Goal: Information Seeking & Learning: Learn about a topic

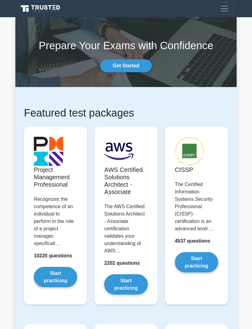
click at [68, 281] on link "Start practicing" at bounding box center [55, 277] width 43 height 20
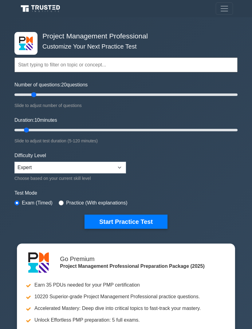
type input "20"
type input "15"
click at [121, 167] on select "Beginner Intermediate Expert" at bounding box center [70, 168] width 112 height 12
click at [144, 218] on button "Start Practice Test" at bounding box center [126, 222] width 83 height 14
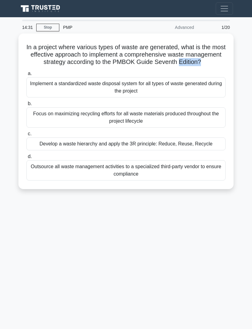
click at [198, 250] on div "14:31 Stop PMP Advanced 1/20 In a project where various types of waste are gene…" at bounding box center [125, 173] width 221 height 307
click at [206, 150] on div "Develop a waste hierarchy and apply the 3R principle: Reduce, Reuse, Recycle" at bounding box center [125, 143] width 199 height 13
click at [26, 136] on input "c. Develop a waste hierarchy and apply the 3R principle: Reduce, Reuse, Recycle" at bounding box center [26, 134] width 0 height 4
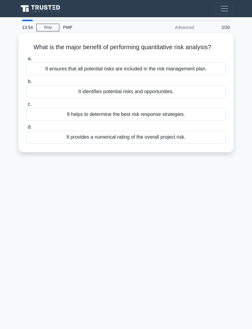
click at [211, 143] on div "It provides a numerical rating of the overall project risk." at bounding box center [125, 137] width 199 height 13
click at [26, 129] on input "d. It provides a numerical rating of the overall project risk." at bounding box center [26, 127] width 0 height 4
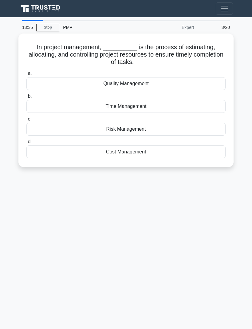
click at [183, 152] on div "Cost Management" at bounding box center [125, 151] width 199 height 13
click at [26, 144] on input "d. Cost Management" at bounding box center [26, 142] width 0 height 4
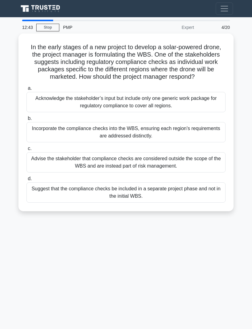
click at [199, 133] on div "Incorporate the compliance checks into the WBS, ensuring each region's requirem…" at bounding box center [125, 132] width 199 height 20
click at [26, 120] on input "b. Incorporate the compliance checks into the WBS, ensuring each region's requi…" at bounding box center [26, 118] width 0 height 4
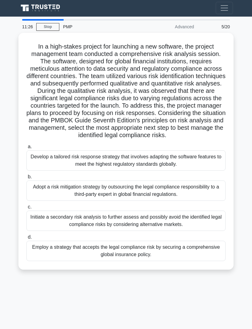
scroll to position [15, 0]
click at [208, 159] on div "Develop a tailored risk response strategy that involves adapting the software f…" at bounding box center [125, 160] width 199 height 20
click at [26, 149] on input "a. Develop a tailored risk response strategy that involves adapting the softwar…" at bounding box center [26, 147] width 0 height 4
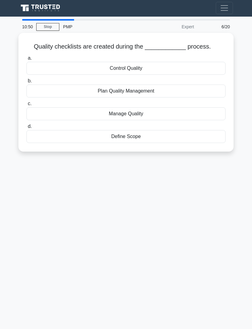
click at [214, 132] on div "Define Scope" at bounding box center [125, 136] width 199 height 13
click at [26, 128] on input "d. Define Scope" at bounding box center [26, 126] width 0 height 4
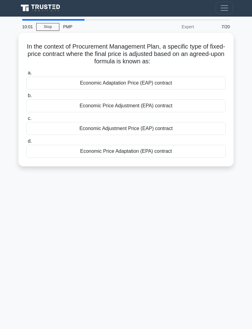
click at [219, 99] on div "Economic Price Adjustment (EPA) contract" at bounding box center [125, 105] width 199 height 13
click at [26, 96] on input "b. Economic Price Adjustment (EPA) contract" at bounding box center [26, 96] width 0 height 4
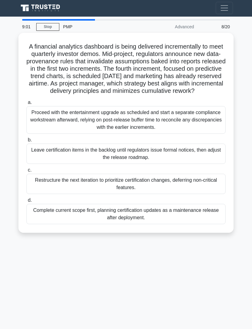
click at [41, 212] on div "Complete current scope first, planning certification updates as a maintenance r…" at bounding box center [125, 214] width 199 height 20
click at [26, 202] on input "d. Complete current scope first, planning certification updates as a maintenanc…" at bounding box center [26, 200] width 0 height 4
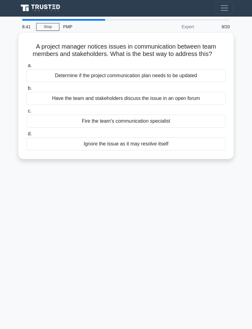
click at [217, 73] on div "Determine if the project communication plan needs to be updated" at bounding box center [125, 75] width 199 height 13
click at [26, 68] on input "a. Determine if the project communication plan needs to be updated" at bounding box center [26, 66] width 0 height 4
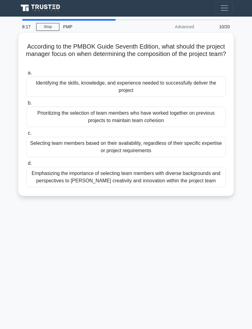
click at [207, 167] on div "Emphasizing the importance of selecting team members with diverse backgrounds a…" at bounding box center [125, 177] width 199 height 20
click at [26, 161] on input "d. Emphasizing the importance of selecting team members with diverse background…" at bounding box center [26, 163] width 0 height 4
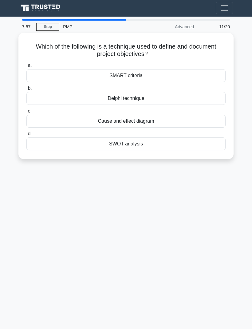
click at [217, 69] on div "SMART criteria" at bounding box center [125, 75] width 199 height 13
click at [26, 66] on input "a. SMART criteria" at bounding box center [26, 66] width 0 height 4
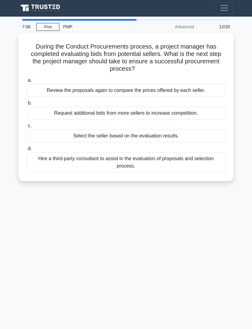
click at [215, 107] on div "Request additional bids from more sellers to increase competition." at bounding box center [125, 113] width 199 height 13
click at [26, 102] on input "b. Request additional bids from more sellers to increase competition." at bounding box center [26, 103] width 0 height 4
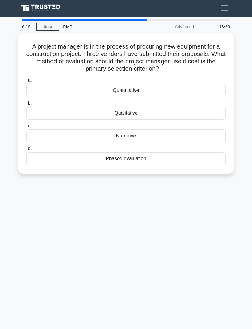
click at [215, 84] on div "Quantitative" at bounding box center [125, 90] width 199 height 13
click at [26, 79] on input "a. Quantitative" at bounding box center [26, 80] width 0 height 4
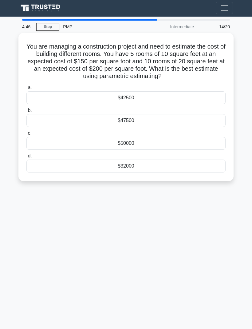
click at [211, 114] on div "$47500" at bounding box center [125, 120] width 199 height 13
click at [26, 108] on input "b. $47500" at bounding box center [26, 110] width 0 height 4
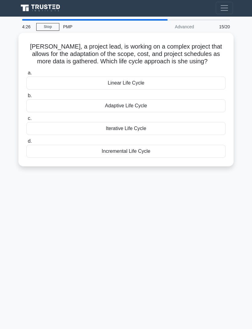
click at [212, 101] on div "Adaptive Life Cycle" at bounding box center [125, 105] width 199 height 13
click at [26, 98] on input "b. Adaptive Life Cycle" at bounding box center [26, 96] width 0 height 4
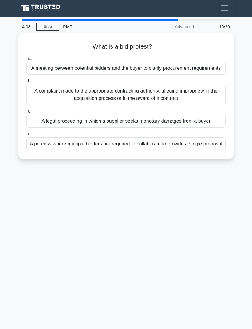
click at [213, 62] on div "A meeting between potential bidders and the buyer to clarify procurement requir…" at bounding box center [125, 68] width 199 height 13
click at [26, 59] on input "a. A meeting between potential bidders and the buyer to clarify procurement req…" at bounding box center [26, 58] width 0 height 4
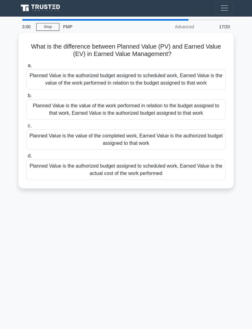
click at [214, 75] on div "Planned Value is the authorized budget assigned to scheduled work, Earned Value…" at bounding box center [125, 79] width 199 height 20
click at [26, 68] on input "a. Planned Value is the authorized budget assigned to scheduled work, Earned Va…" at bounding box center [26, 66] width 0 height 4
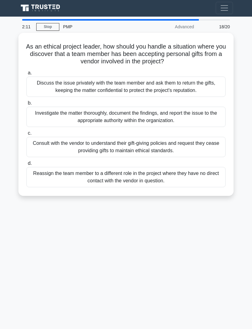
click at [211, 137] on div "Consult with the vendor to understand their gift-giving policies and request th…" at bounding box center [125, 147] width 199 height 20
click at [26, 131] on input "c. Consult with the vendor to understand their gift-giving policies and request…" at bounding box center [26, 133] width 0 height 4
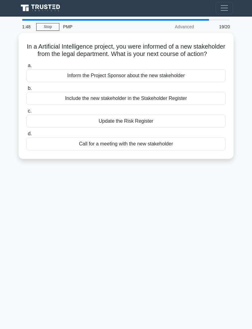
click at [220, 93] on div "Include the new stakeholder in the Stakeholder Register" at bounding box center [125, 98] width 199 height 13
click at [26, 90] on input "b. Include the new stakeholder in the Stakeholder Register" at bounding box center [26, 88] width 0 height 4
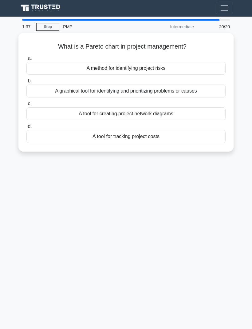
click at [223, 85] on div "A graphical tool for identifying and prioritizing problems or causes" at bounding box center [125, 91] width 199 height 13
click at [26, 79] on input "b. A graphical tool for identifying and prioritizing problems or causes" at bounding box center [26, 81] width 0 height 4
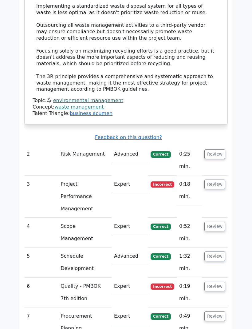
scroll to position [1009, 0]
click at [218, 179] on button "Review" at bounding box center [214, 184] width 21 height 10
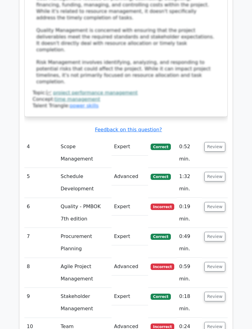
scroll to position [1464, 0]
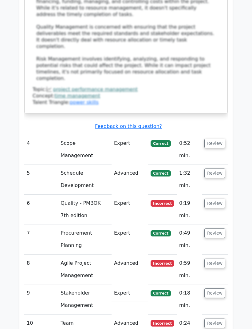
click at [220, 199] on button "Review" at bounding box center [214, 204] width 21 height 10
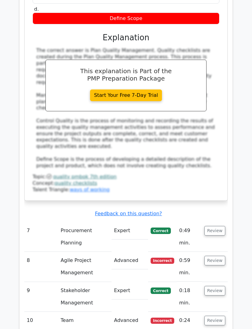
scroll to position [1781, 0]
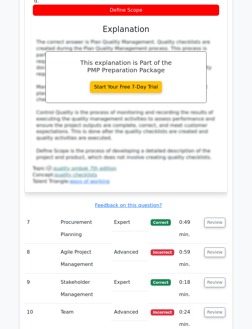
click at [221, 247] on button "Review" at bounding box center [214, 252] width 21 height 10
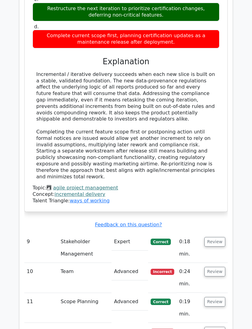
scroll to position [2205, 0]
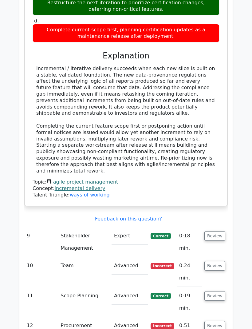
click at [224, 261] on button "Review" at bounding box center [214, 266] width 21 height 10
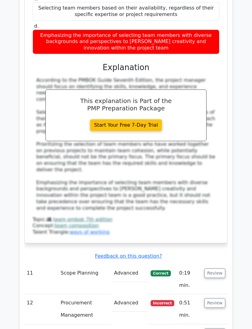
scroll to position [2585, 0]
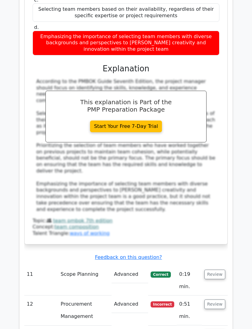
click at [223, 299] on button "Review" at bounding box center [214, 304] width 21 height 10
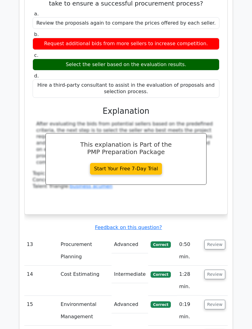
scroll to position [2943, 0]
click at [218, 240] on button "Review" at bounding box center [214, 245] width 21 height 10
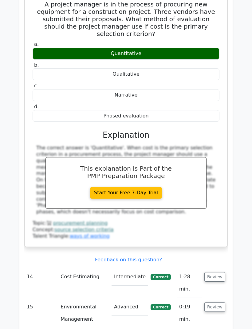
scroll to position [3218, 0]
click at [222, 272] on button "Review" at bounding box center [214, 277] width 21 height 10
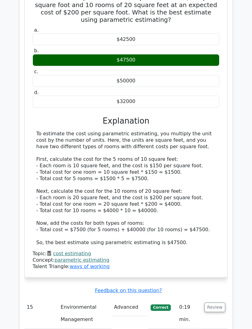
scroll to position [3552, 0]
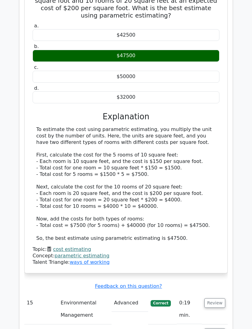
click at [222, 298] on button "Review" at bounding box center [214, 303] width 21 height 10
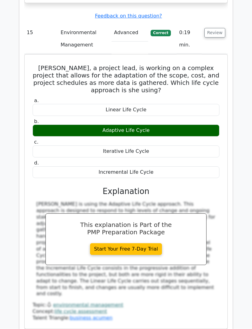
scroll to position [3822, 0]
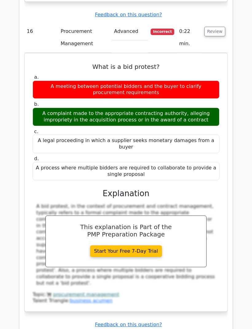
scroll to position [4151, 0]
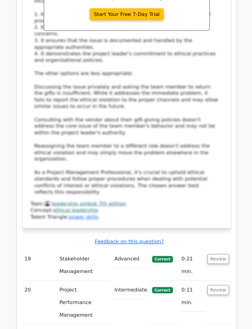
scroll to position [5016, 0]
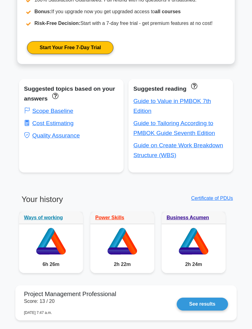
scroll to position [312, 0]
